Goal: Task Accomplishment & Management: Manage account settings

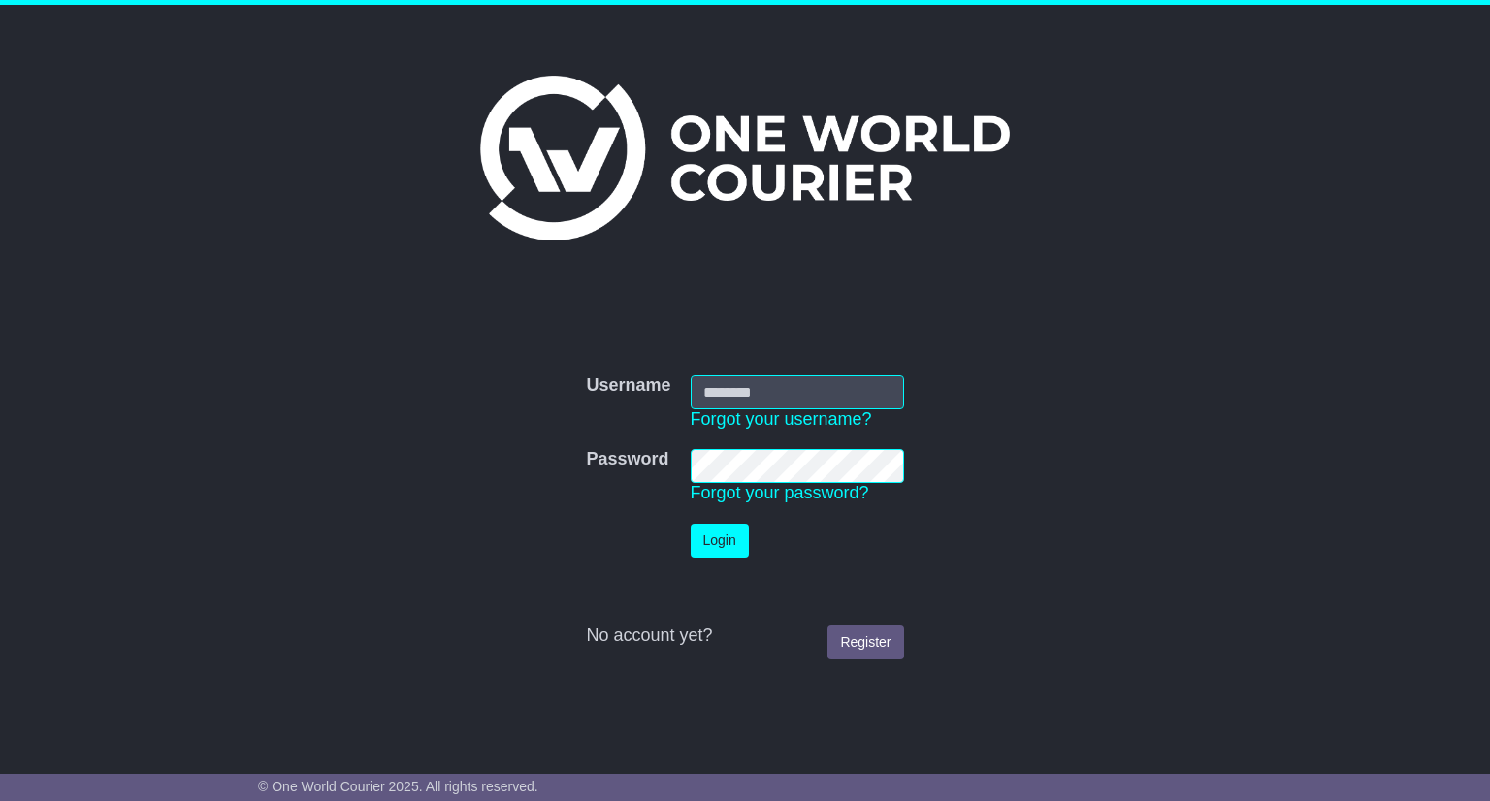
click at [1137, 463] on form "Username Username Forgot your username? Password Password Forgot your password?…" at bounding box center [745, 518] width 974 height 304
paste input "**********"
type input "**********"
click at [730, 540] on button "Login" at bounding box center [720, 541] width 58 height 34
